Goal: Information Seeking & Learning: Check status

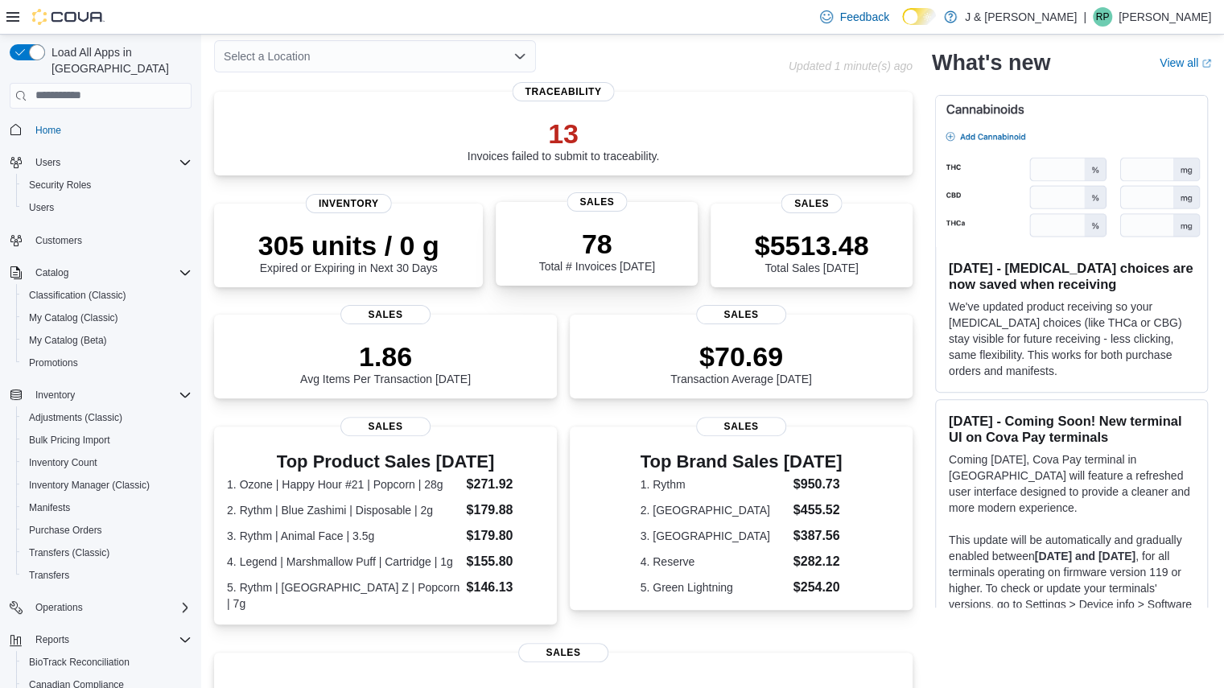
scroll to position [72, 0]
click at [52, 456] on button "Inventory Count" at bounding box center [107, 463] width 182 height 23
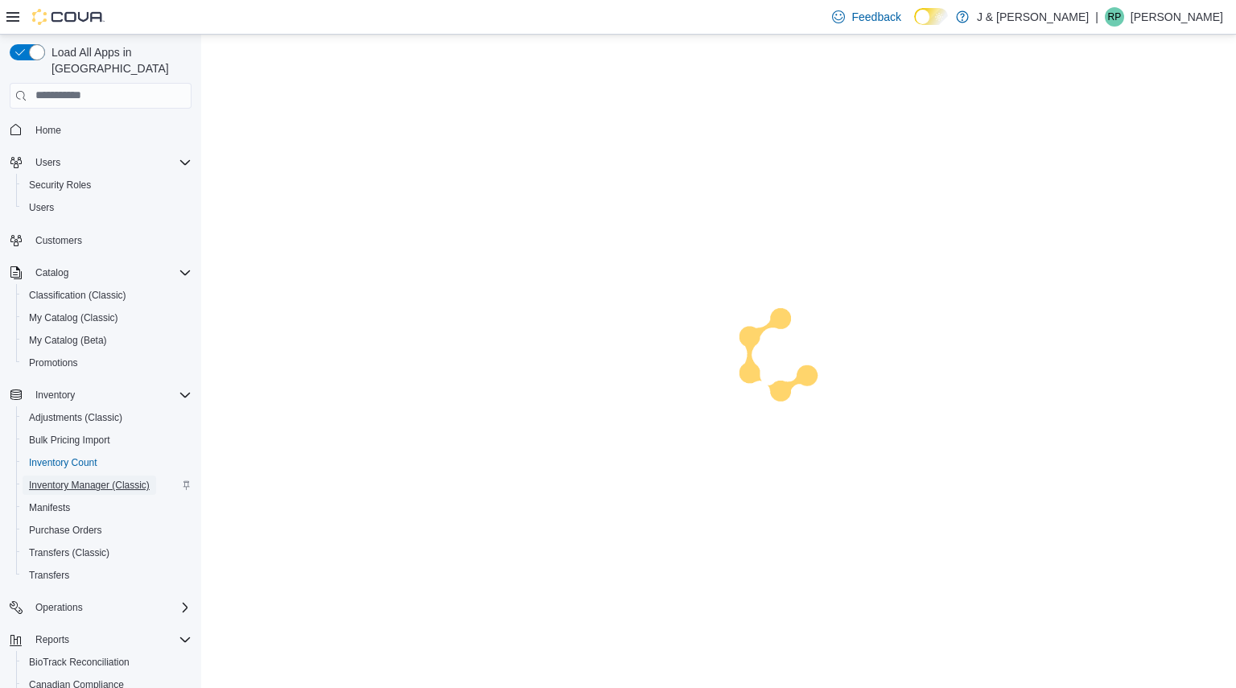
click at [49, 479] on span "Inventory Manager (Classic)" at bounding box center [89, 485] width 121 height 13
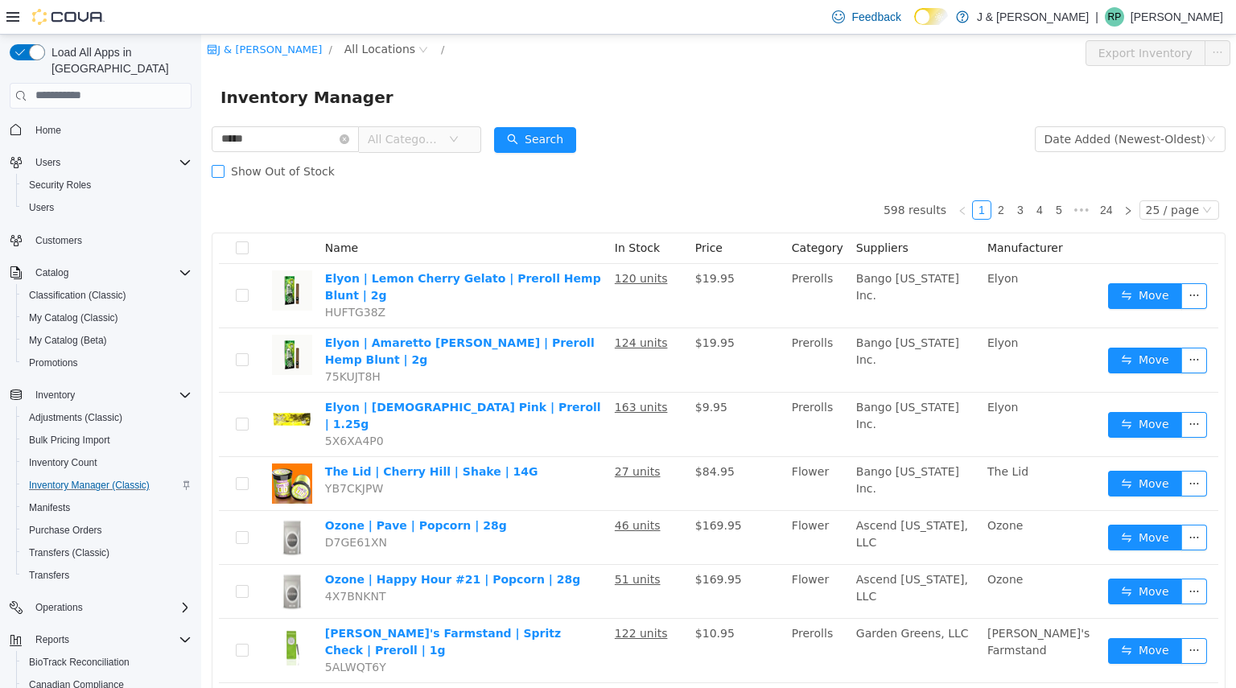
type input "*****"
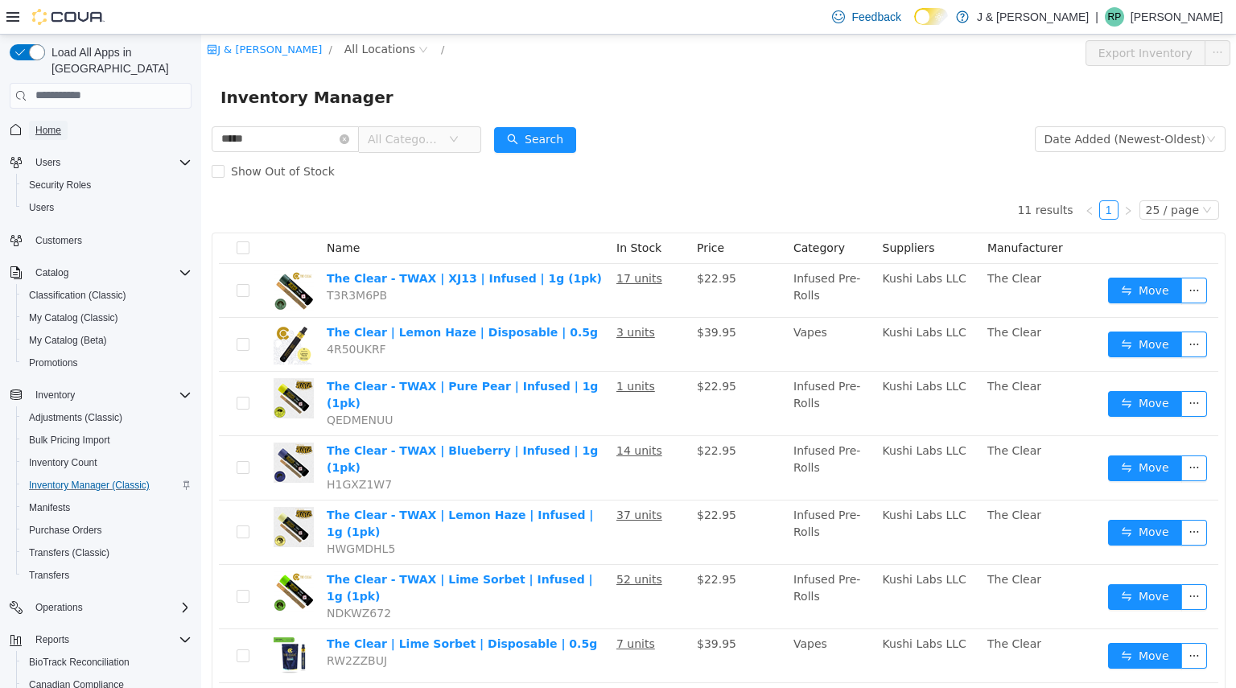
click at [42, 124] on span "Home" at bounding box center [48, 130] width 26 height 13
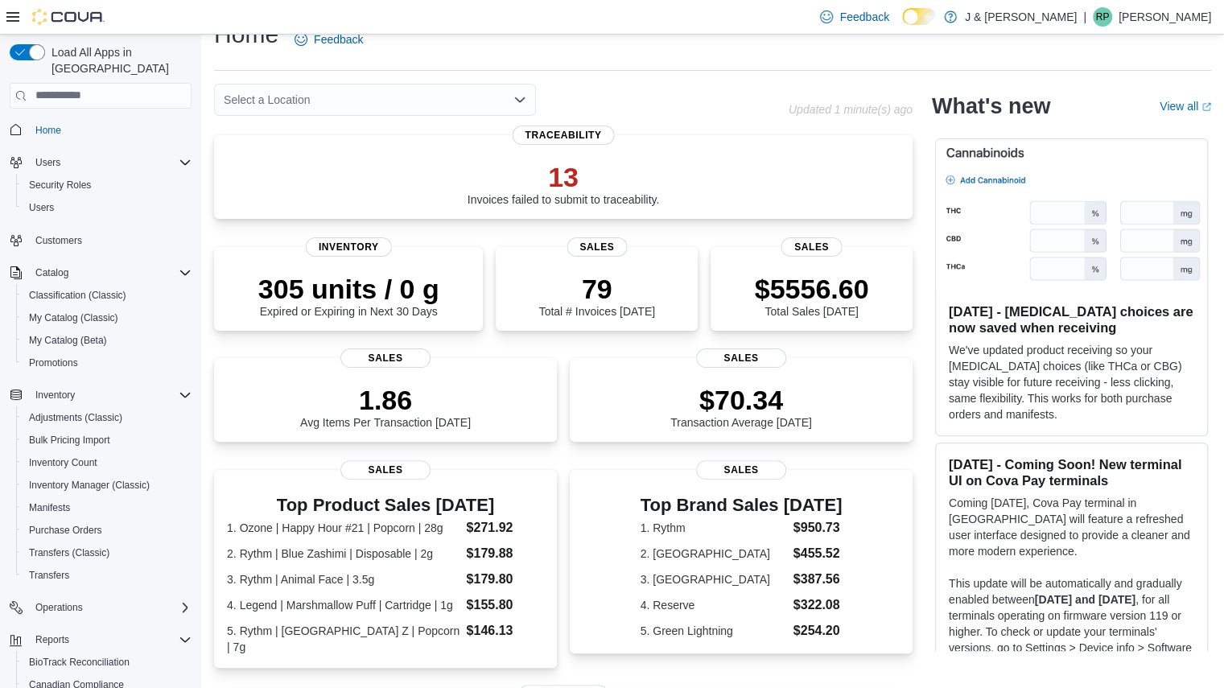
scroll to position [29, 0]
click at [814, 297] on p "$5556.60" at bounding box center [812, 287] width 114 height 32
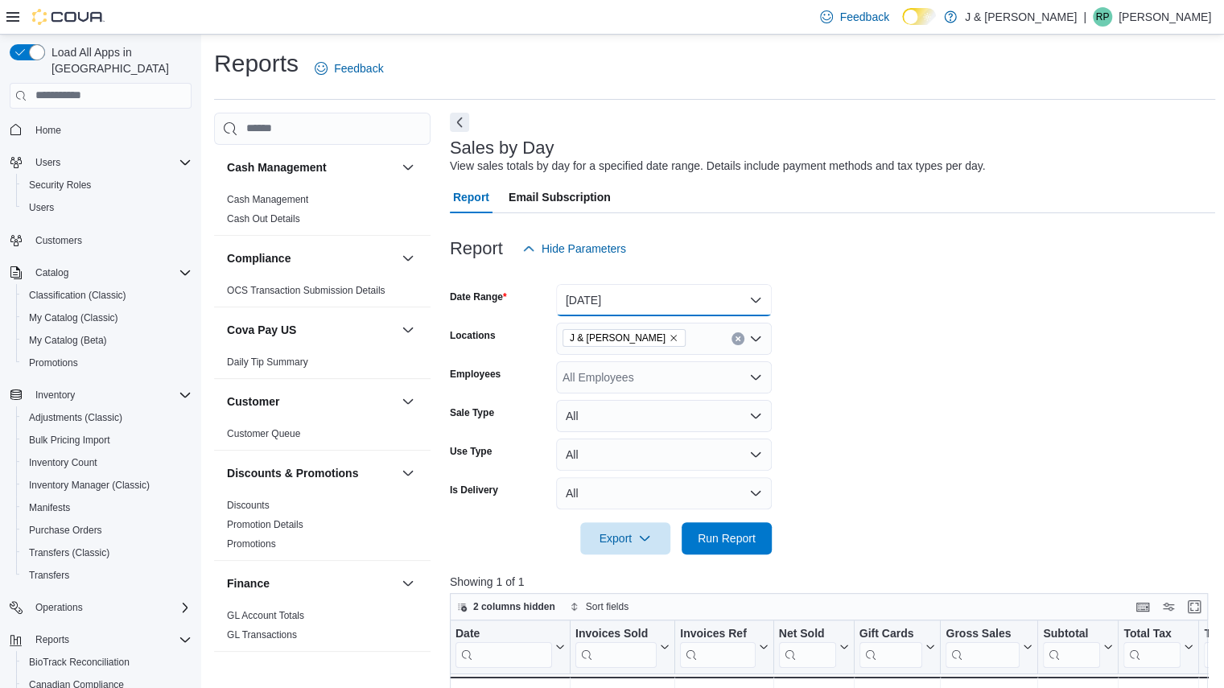
click at [681, 299] on button "Today" at bounding box center [664, 300] width 216 height 32
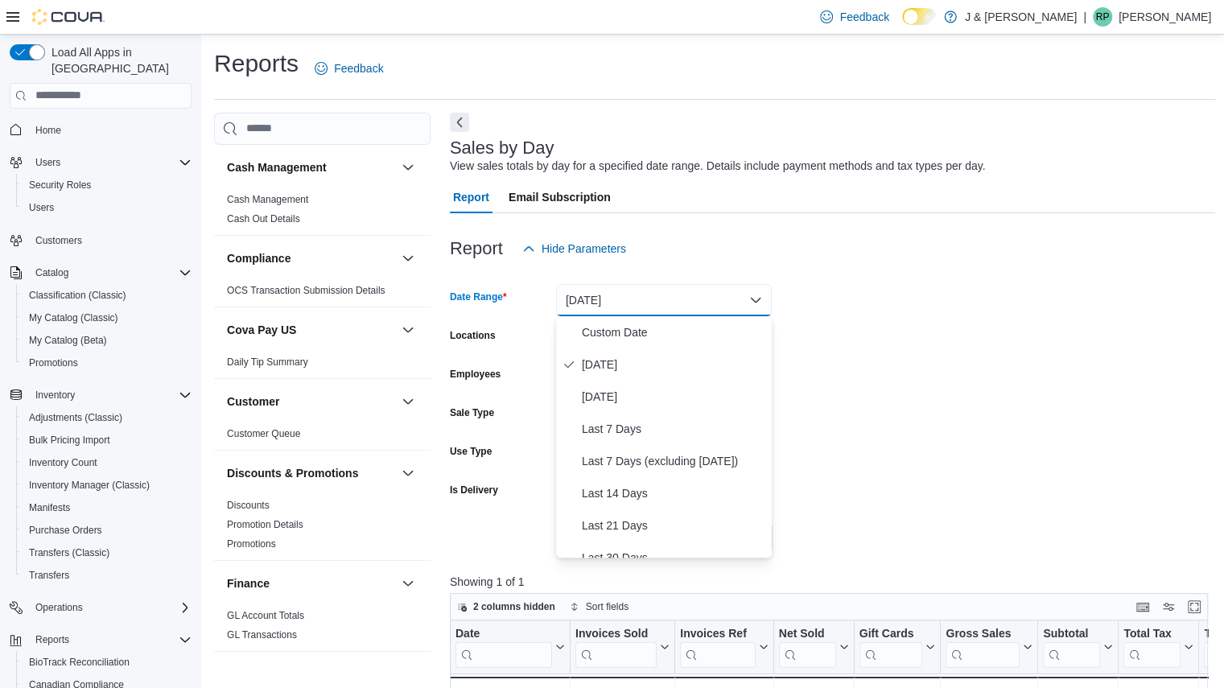
click at [871, 397] on form "Date Range Today Locations J & J Cannabis Employees All Employees Sale Type All…" at bounding box center [833, 410] width 766 height 290
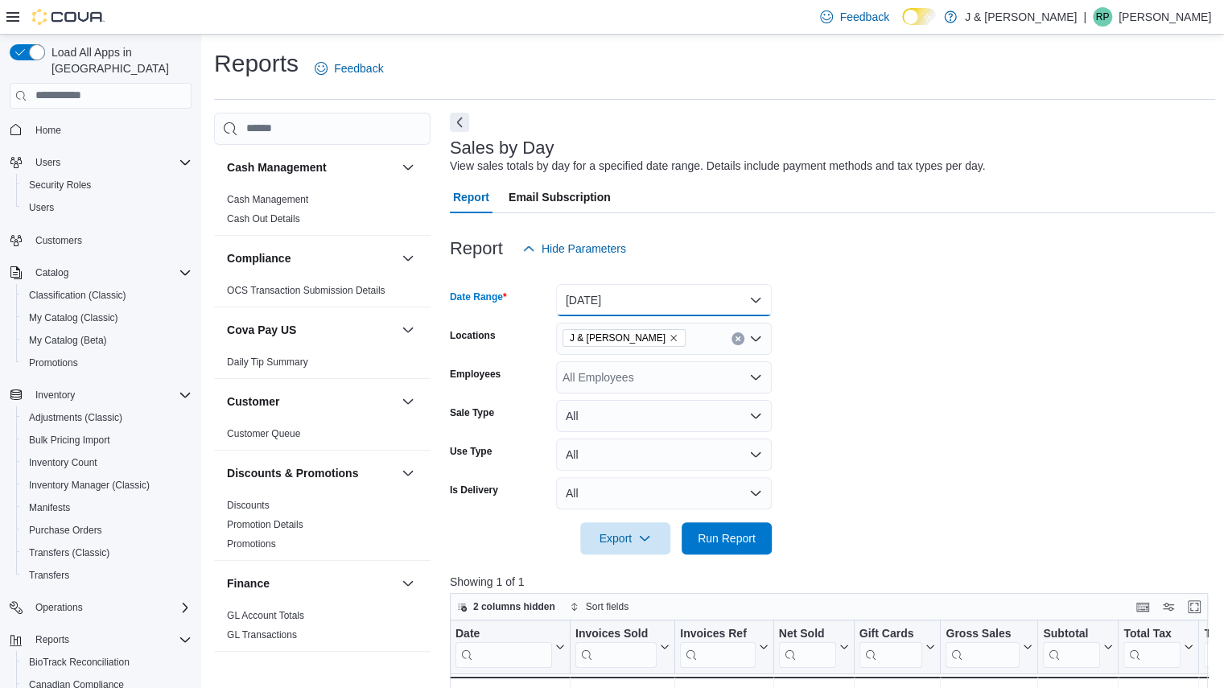
click at [695, 294] on button "Today" at bounding box center [664, 300] width 216 height 32
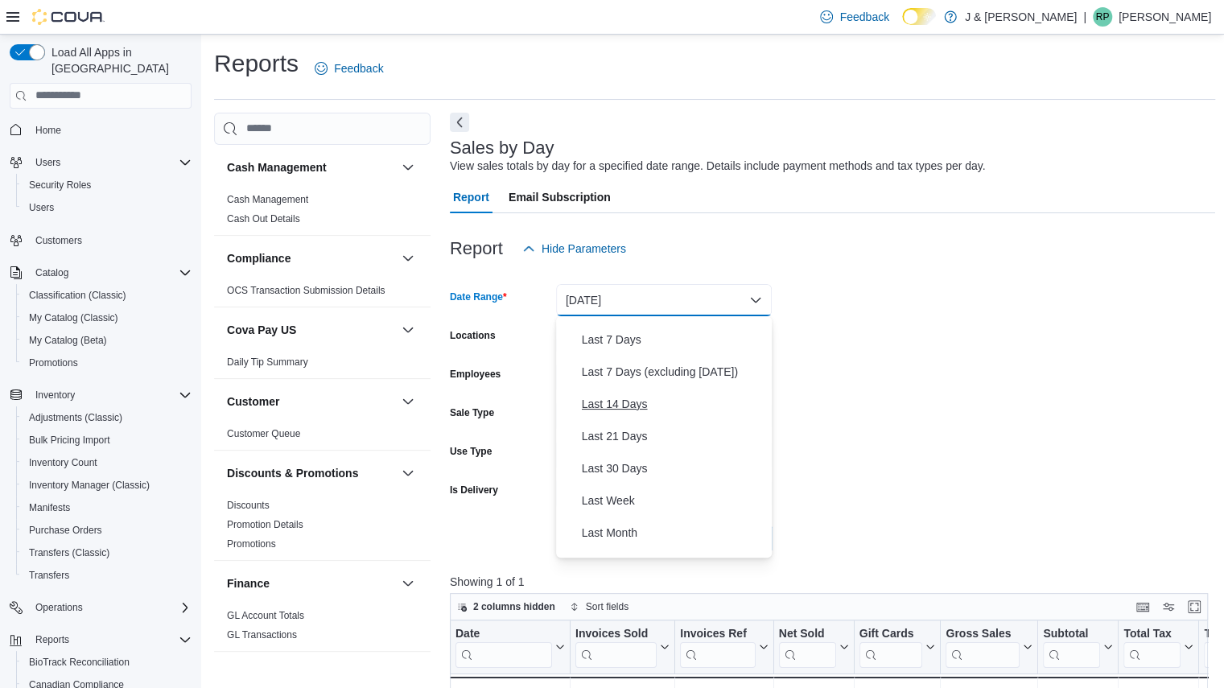
scroll to position [96, 0]
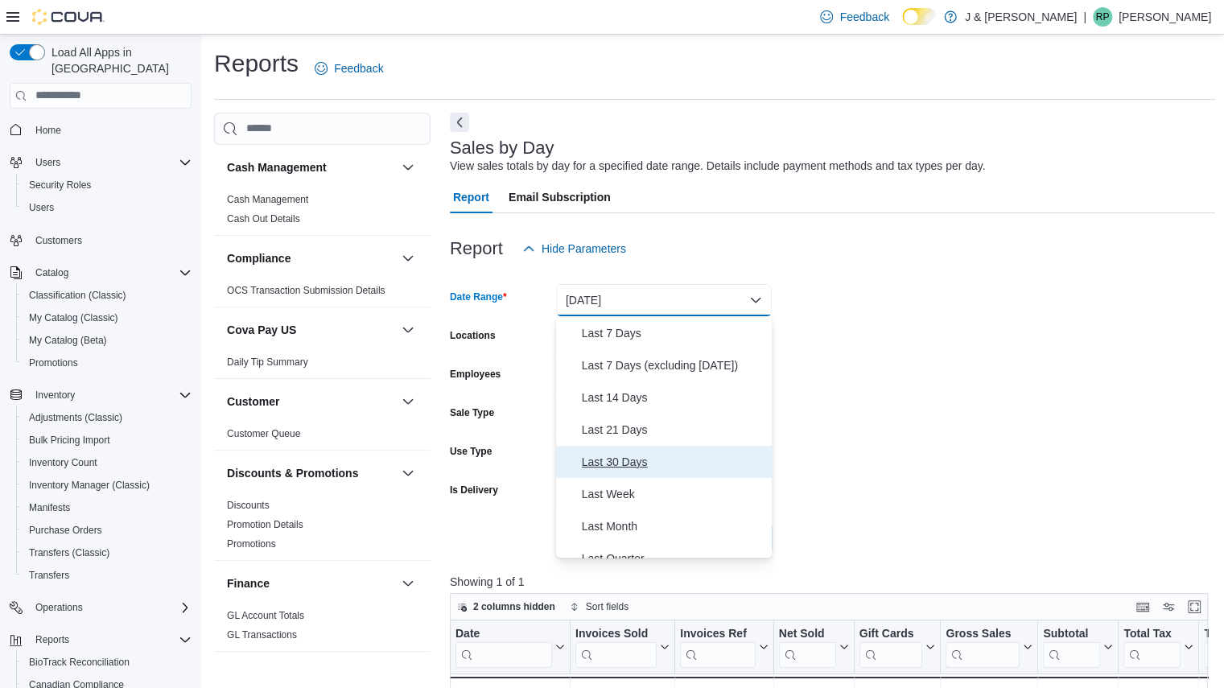
click at [626, 463] on span "Last 30 Days" at bounding box center [674, 461] width 184 height 19
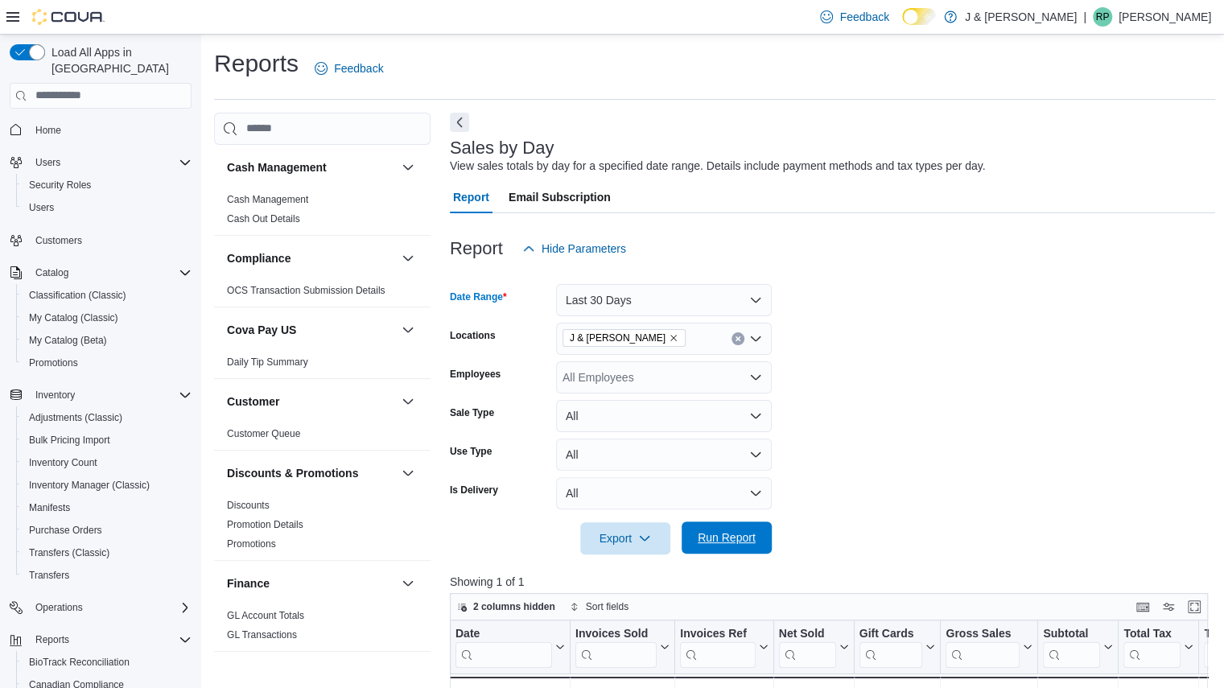
click at [716, 529] on span "Run Report" at bounding box center [726, 538] width 71 height 32
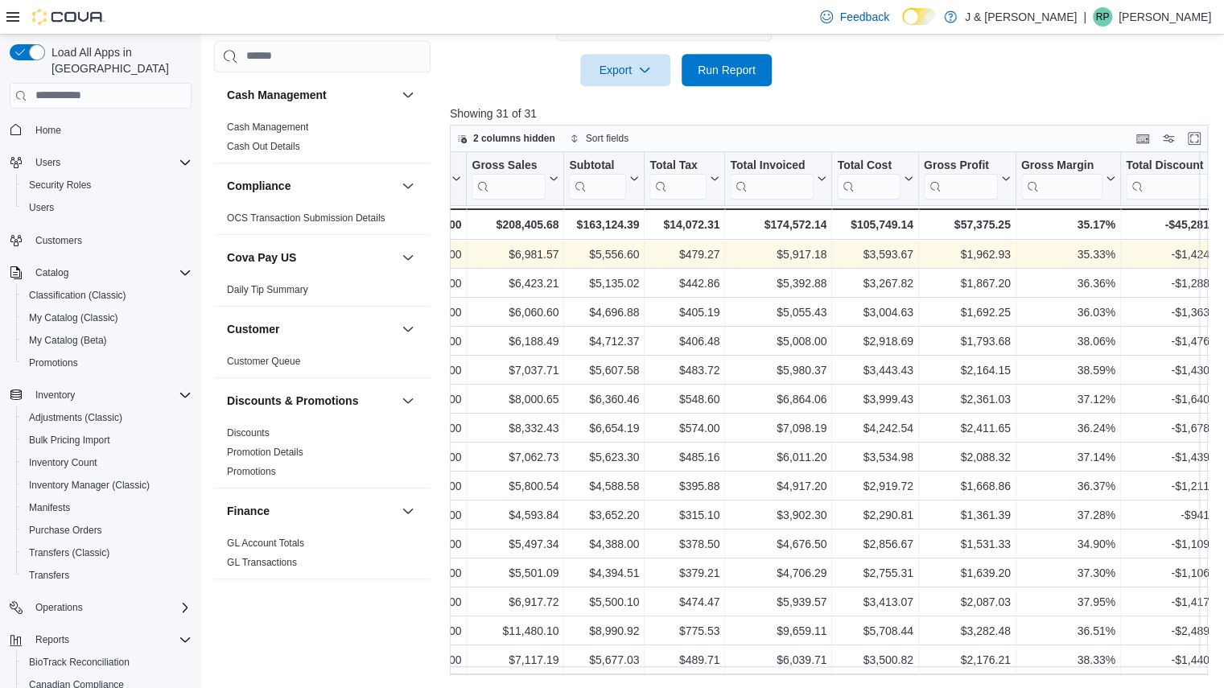
scroll to position [0, 475]
